Goal: Information Seeking & Learning: Learn about a topic

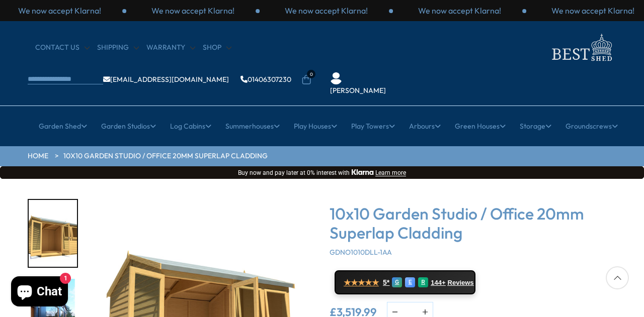
click at [296, 199] on img "1 / 16" at bounding box center [201, 312] width 226 height 226
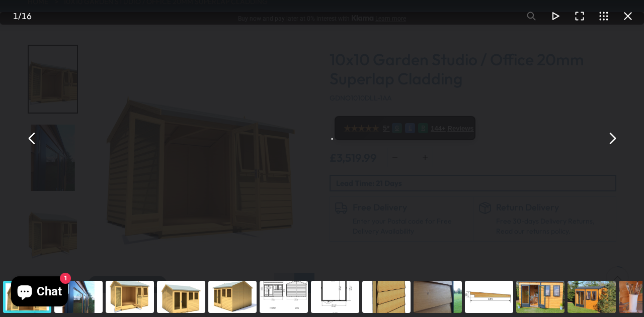
scroll to position [156, 0]
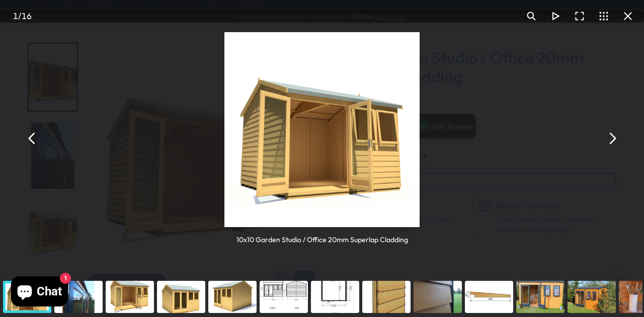
click at [327, 150] on img "You can close this modal content with the ESC key" at bounding box center [321, 129] width 195 height 195
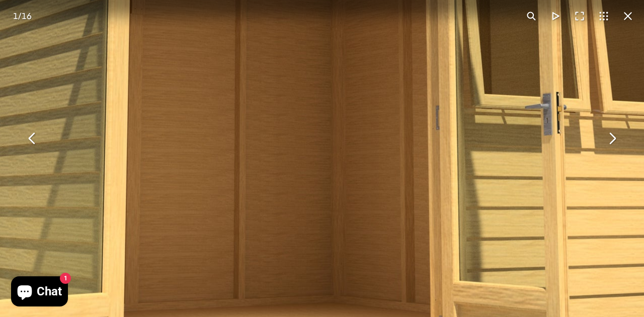
click at [327, 150] on img "You can close this modal content with the ESC key" at bounding box center [298, 41] width 1030 height 1030
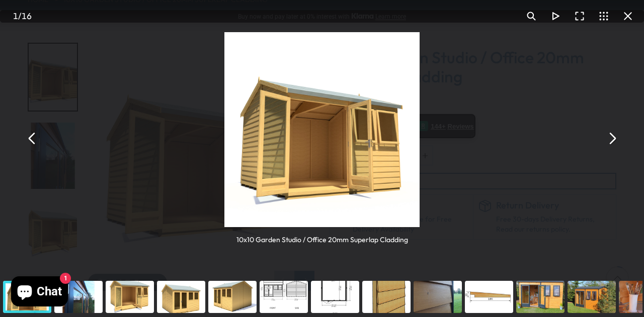
drag, startPoint x: 327, startPoint y: 150, endPoint x: 615, endPoint y: 140, distance: 287.7
click at [615, 140] on button "You can close this modal content with the ESC key" at bounding box center [611, 139] width 24 height 24
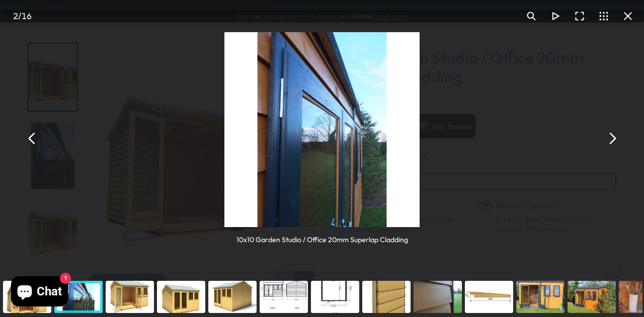
click at [615, 140] on button "You can close this modal content with the ESC key" at bounding box center [611, 139] width 24 height 24
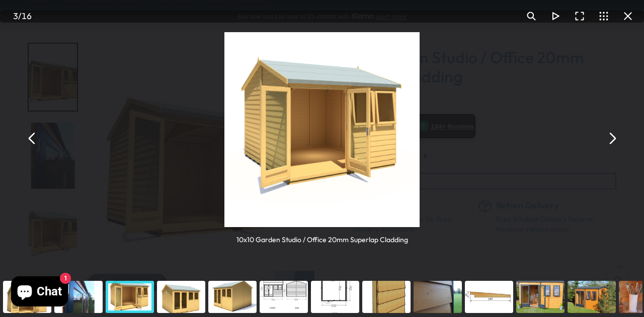
click at [615, 140] on button "You can close this modal content with the ESC key" at bounding box center [611, 139] width 24 height 24
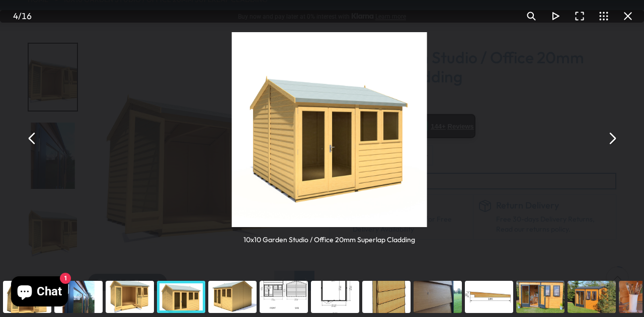
click at [615, 140] on button "You can close this modal content with the ESC key" at bounding box center [611, 139] width 24 height 24
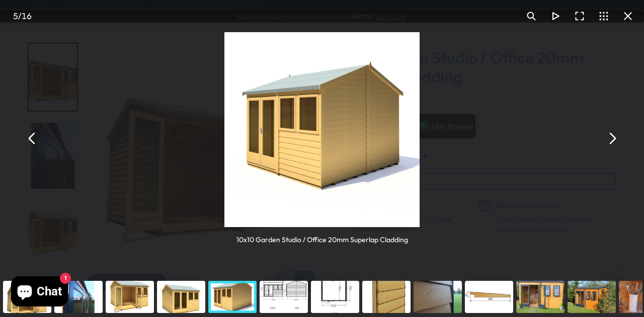
click at [615, 140] on button "You can close this modal content with the ESC key" at bounding box center [611, 139] width 24 height 24
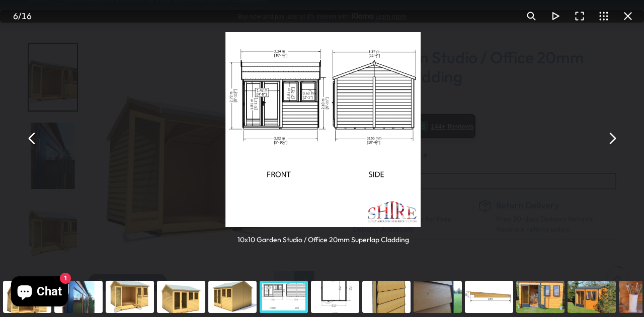
click at [615, 140] on button "You can close this modal content with the ESC key" at bounding box center [611, 139] width 24 height 24
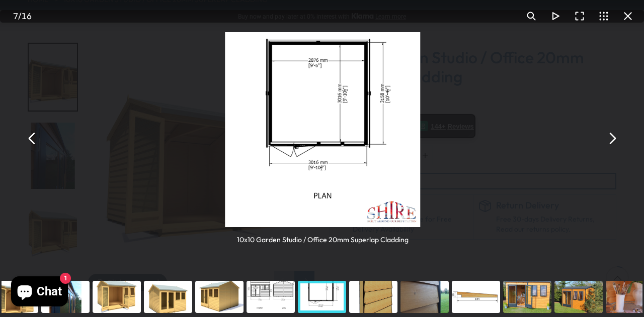
click at [615, 140] on button "You can close this modal content with the ESC key" at bounding box center [611, 139] width 24 height 24
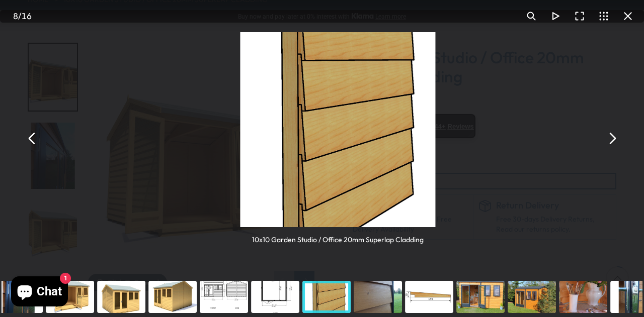
click at [615, 140] on button "You can close this modal content with the ESC key" at bounding box center [611, 139] width 24 height 24
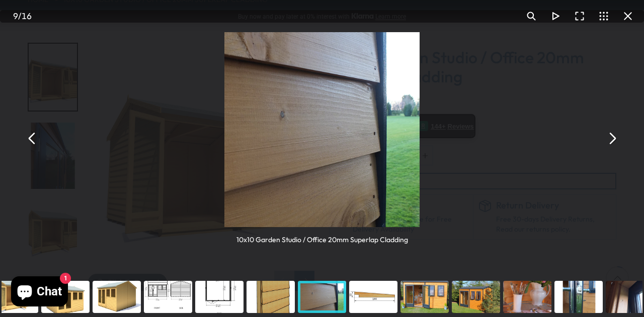
click at [615, 140] on button "You can close this modal content with the ESC key" at bounding box center [611, 139] width 24 height 24
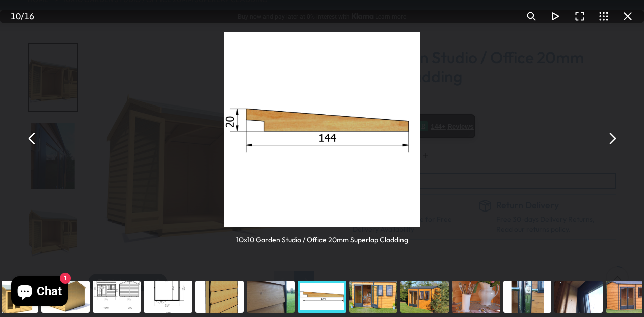
click at [615, 140] on button "You can close this modal content with the ESC key" at bounding box center [611, 139] width 24 height 24
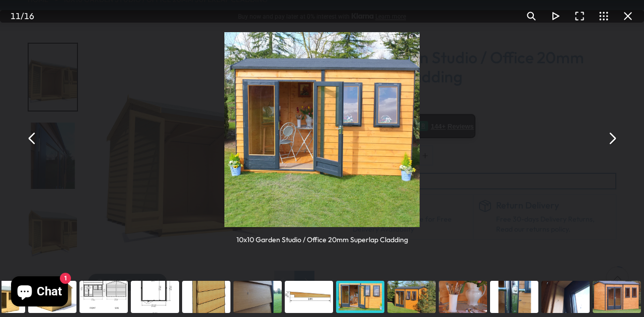
click at [615, 140] on button "You can close this modal content with the ESC key" at bounding box center [611, 139] width 24 height 24
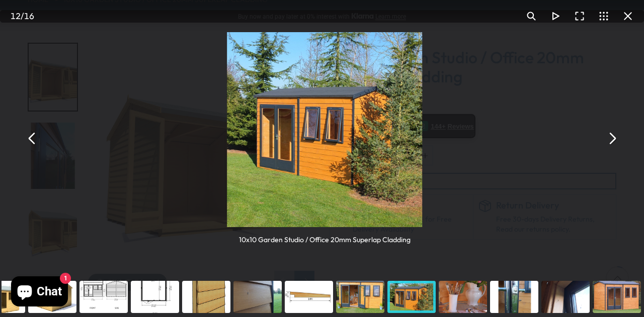
click at [615, 140] on button "You can close this modal content with the ESC key" at bounding box center [611, 139] width 24 height 24
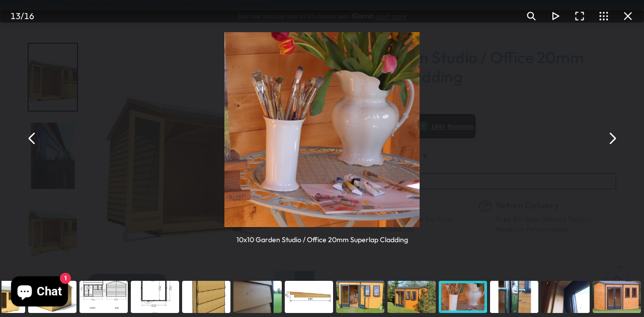
click at [615, 140] on button "You can close this modal content with the ESC key" at bounding box center [611, 139] width 24 height 24
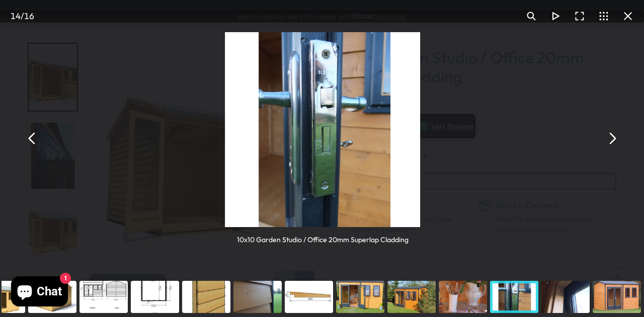
click at [615, 140] on button "You can close this modal content with the ESC key" at bounding box center [611, 139] width 24 height 24
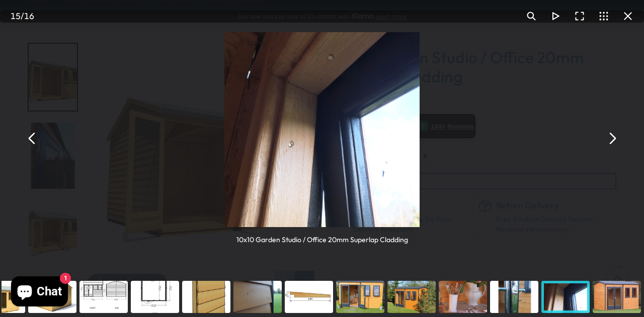
click at [615, 140] on button "You can close this modal content with the ESC key" at bounding box center [611, 139] width 24 height 24
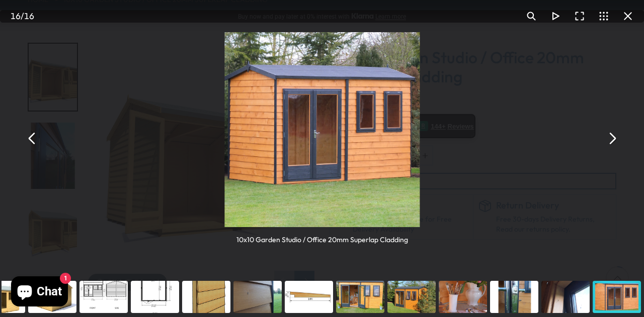
click at [615, 140] on button "You can close this modal content with the ESC key" at bounding box center [611, 139] width 24 height 24
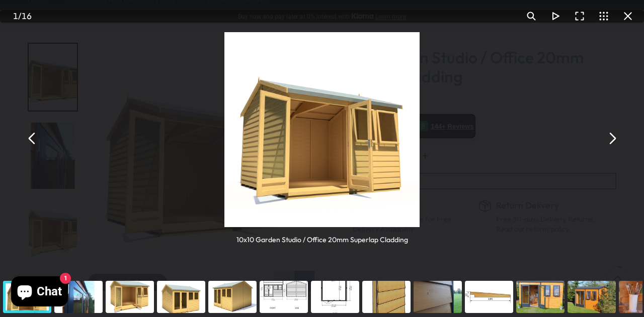
click at [615, 140] on button "You can close this modal content with the ESC key" at bounding box center [611, 139] width 24 height 24
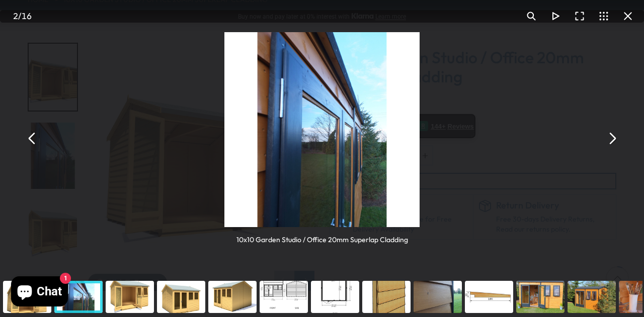
click at [33, 143] on button "You can close this modal content with the ESC key" at bounding box center [32, 139] width 24 height 24
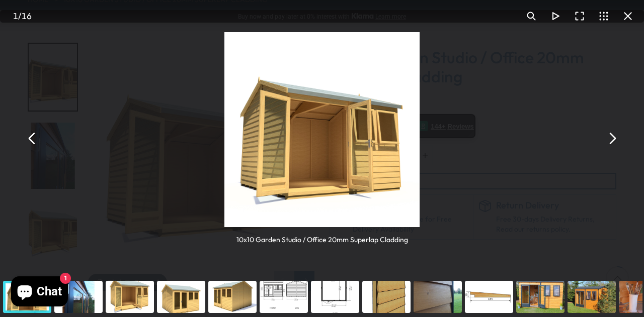
click at [38, 144] on button "You can close this modal content with the ESC key" at bounding box center [32, 139] width 24 height 24
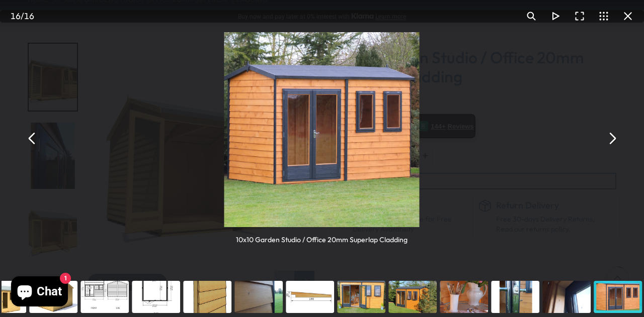
click at [38, 144] on button "You can close this modal content with the ESC key" at bounding box center [32, 139] width 24 height 24
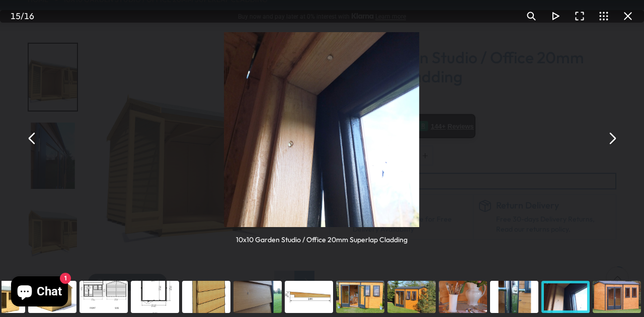
click at [38, 144] on button "You can close this modal content with the ESC key" at bounding box center [32, 139] width 24 height 24
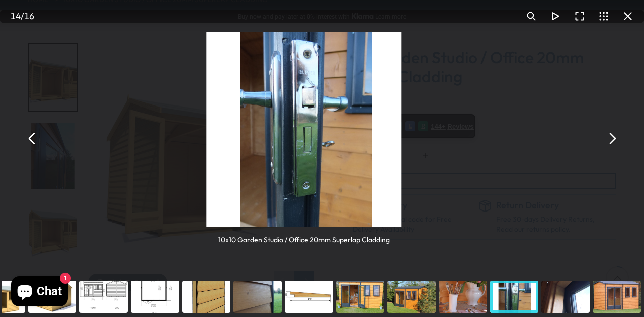
click at [38, 144] on button "You can close this modal content with the ESC key" at bounding box center [32, 139] width 24 height 24
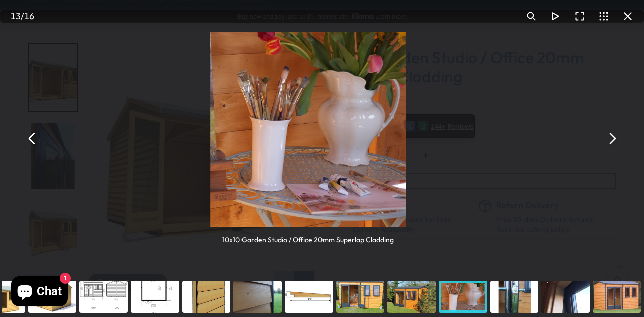
click at [38, 144] on button "You can close this modal content with the ESC key" at bounding box center [32, 139] width 24 height 24
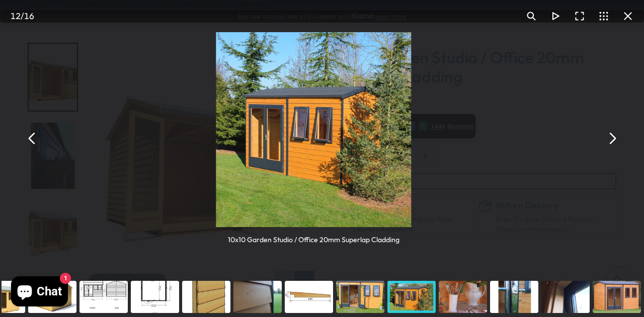
click at [38, 144] on button "You can close this modal content with the ESC key" at bounding box center [32, 139] width 24 height 24
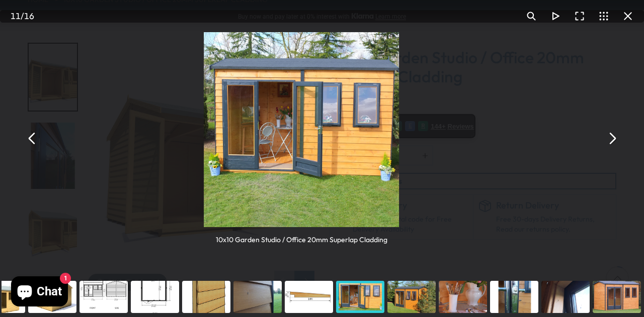
click at [38, 144] on button "You can close this modal content with the ESC key" at bounding box center [32, 139] width 24 height 24
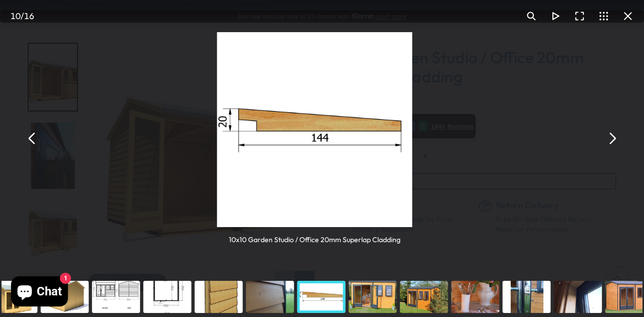
click at [38, 144] on button "You can close this modal content with the ESC key" at bounding box center [32, 139] width 24 height 24
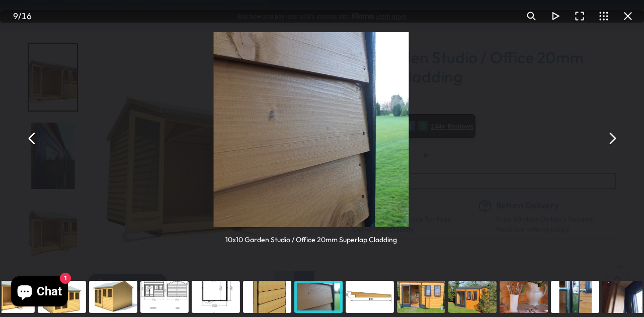
click at [38, 144] on button "You can close this modal content with the ESC key" at bounding box center [32, 139] width 24 height 24
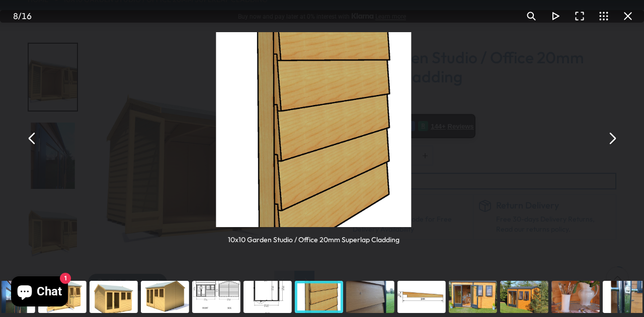
click at [38, 144] on button "You can close this modal content with the ESC key" at bounding box center [32, 139] width 24 height 24
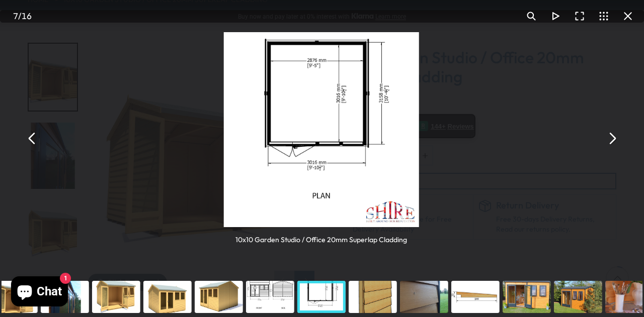
click at [38, 144] on button "You can close this modal content with the ESC key" at bounding box center [32, 139] width 24 height 24
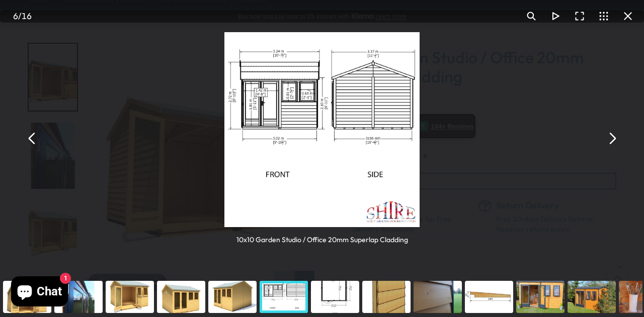
click at [38, 144] on button "You can close this modal content with the ESC key" at bounding box center [32, 139] width 24 height 24
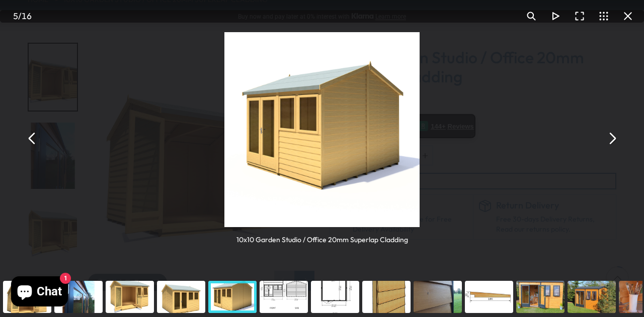
click at [38, 144] on button "You can close this modal content with the ESC key" at bounding box center [32, 139] width 24 height 24
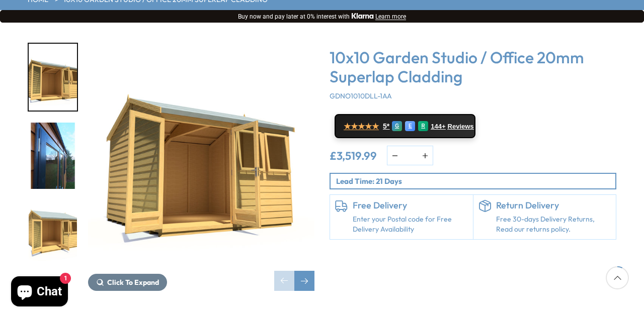
scroll to position [152, 0]
